Goal: Navigation & Orientation: Go to known website

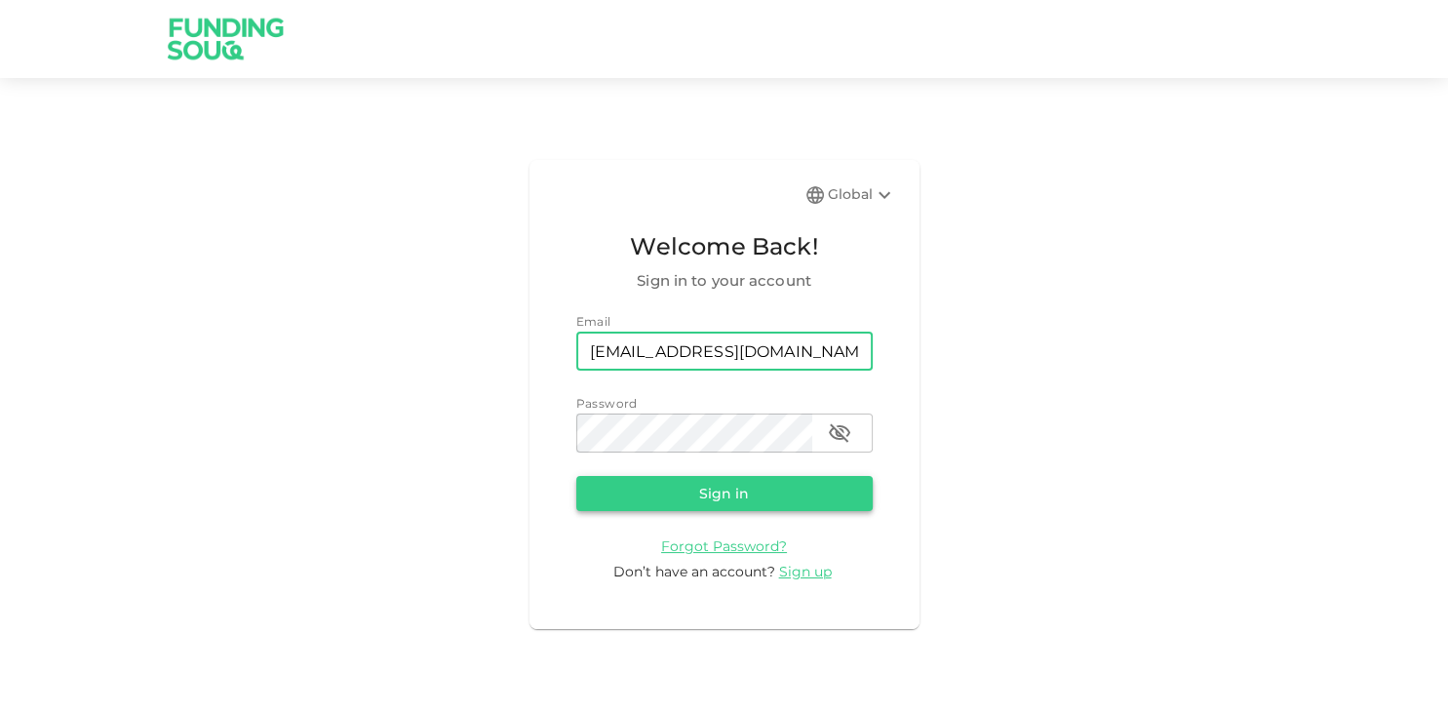
type input "[EMAIL_ADDRESS][DOMAIN_NAME]"
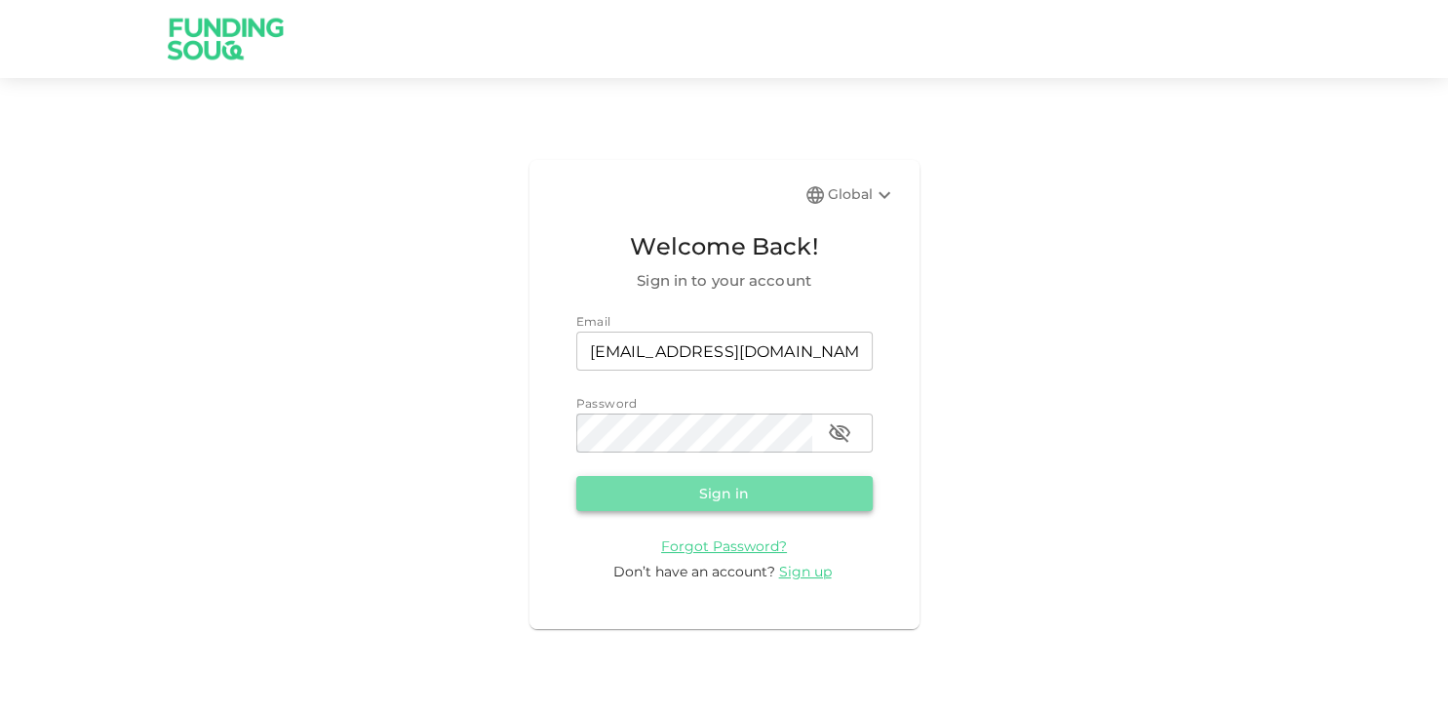
click at [753, 496] on button "Sign in" at bounding box center [724, 493] width 296 height 35
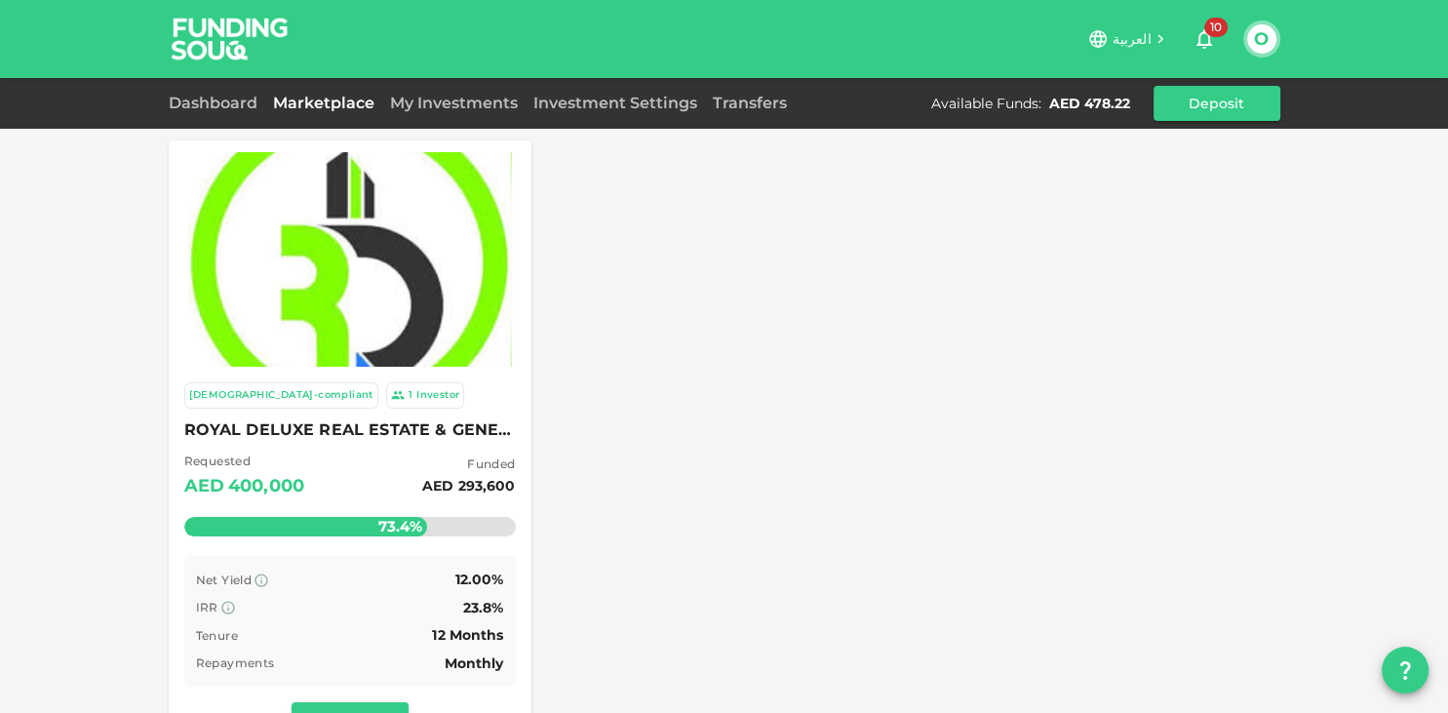
click at [1209, 48] on icon "button" at bounding box center [1204, 38] width 23 height 23
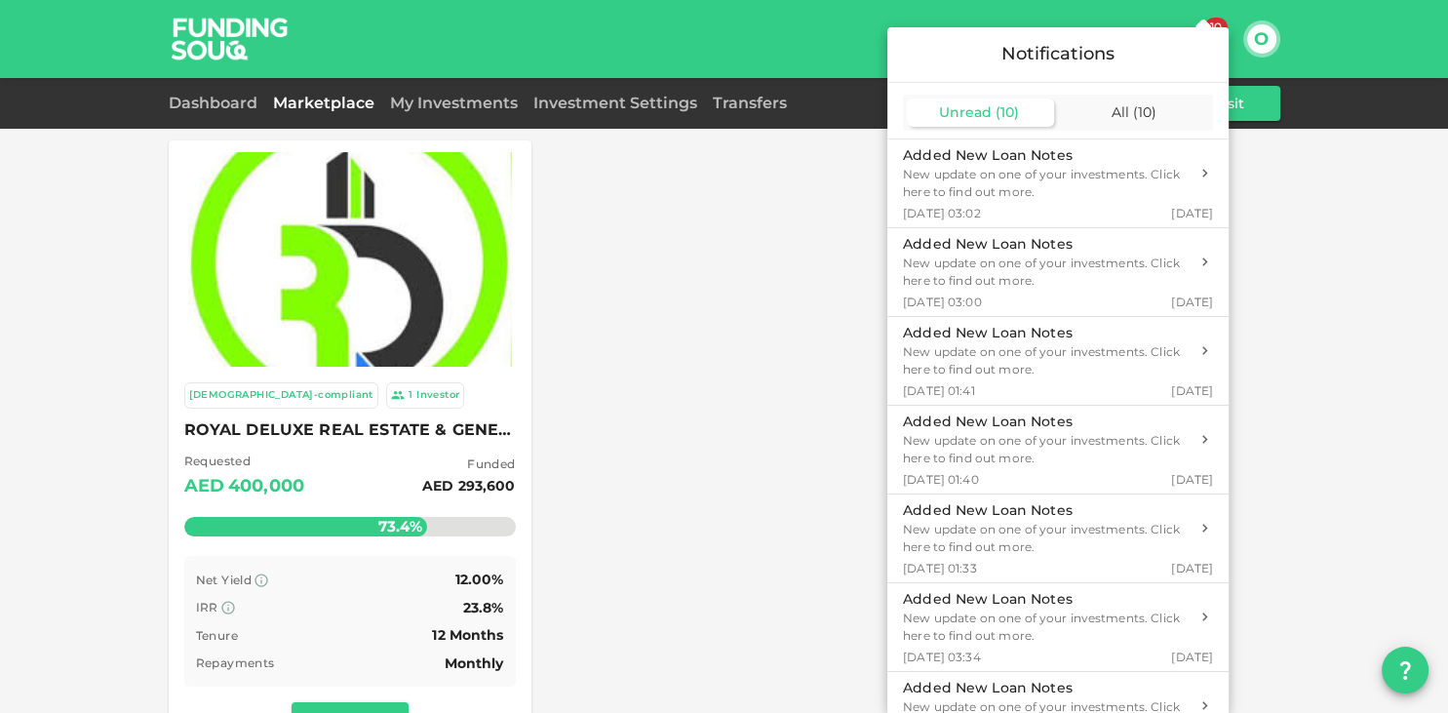
click at [690, 379] on div at bounding box center [724, 356] width 1448 height 713
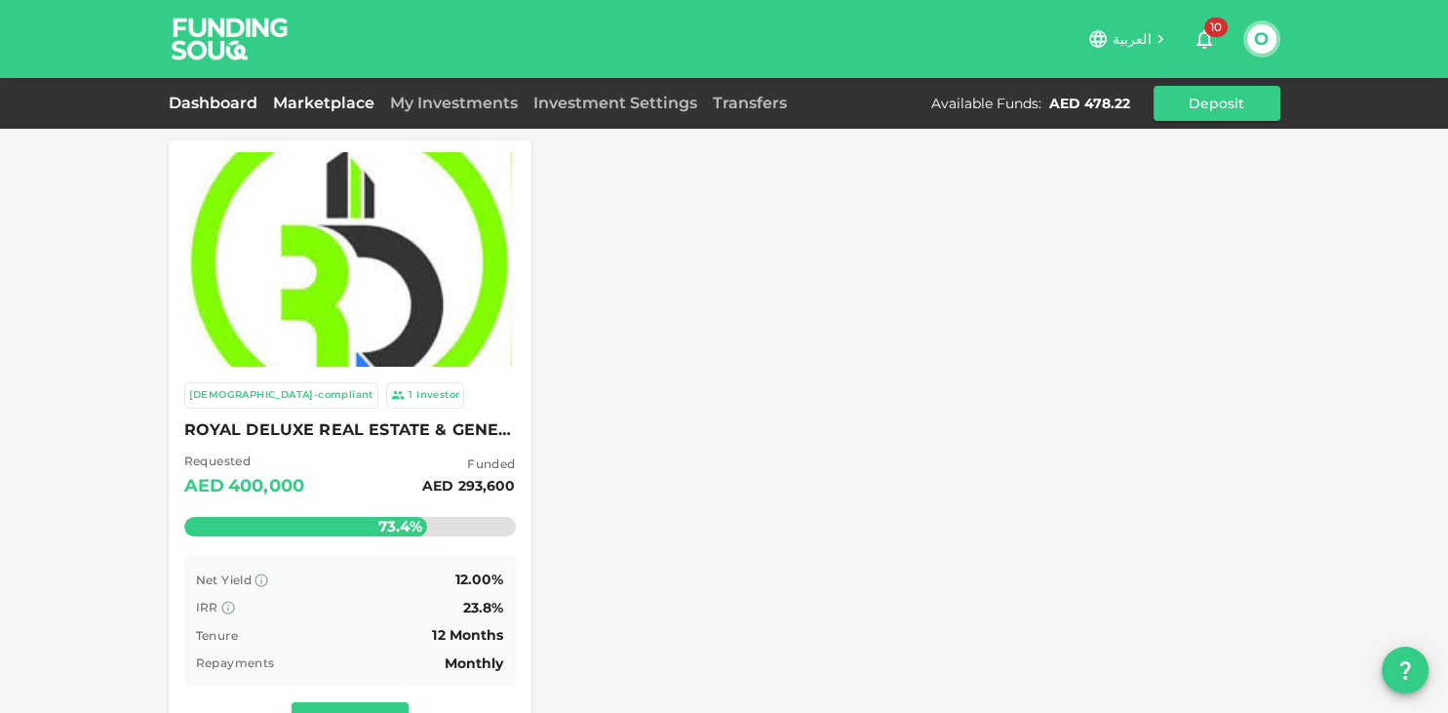
click at [219, 105] on link "Dashboard" at bounding box center [217, 103] width 97 height 19
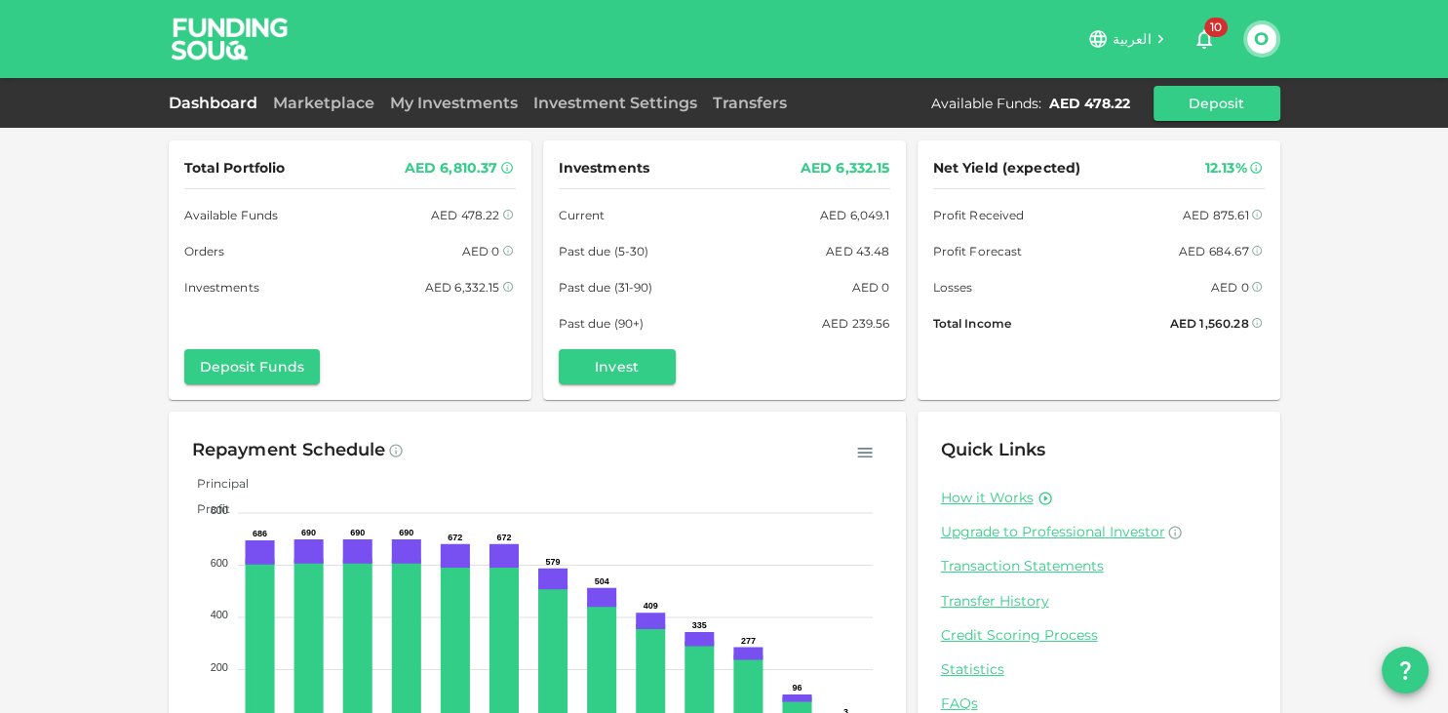
scroll to position [94, 0]
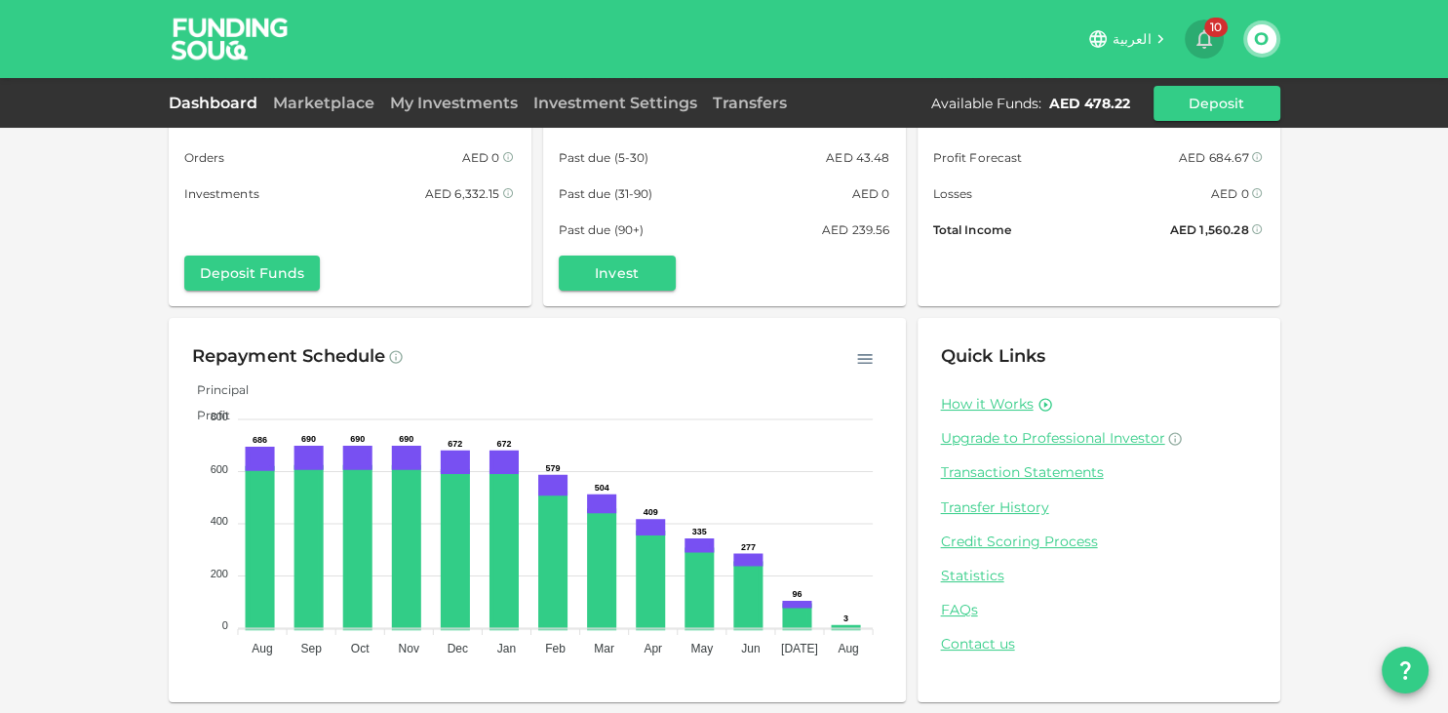
click at [1200, 36] on icon "button" at bounding box center [1205, 40] width 16 height 20
